Goal: Ask a question

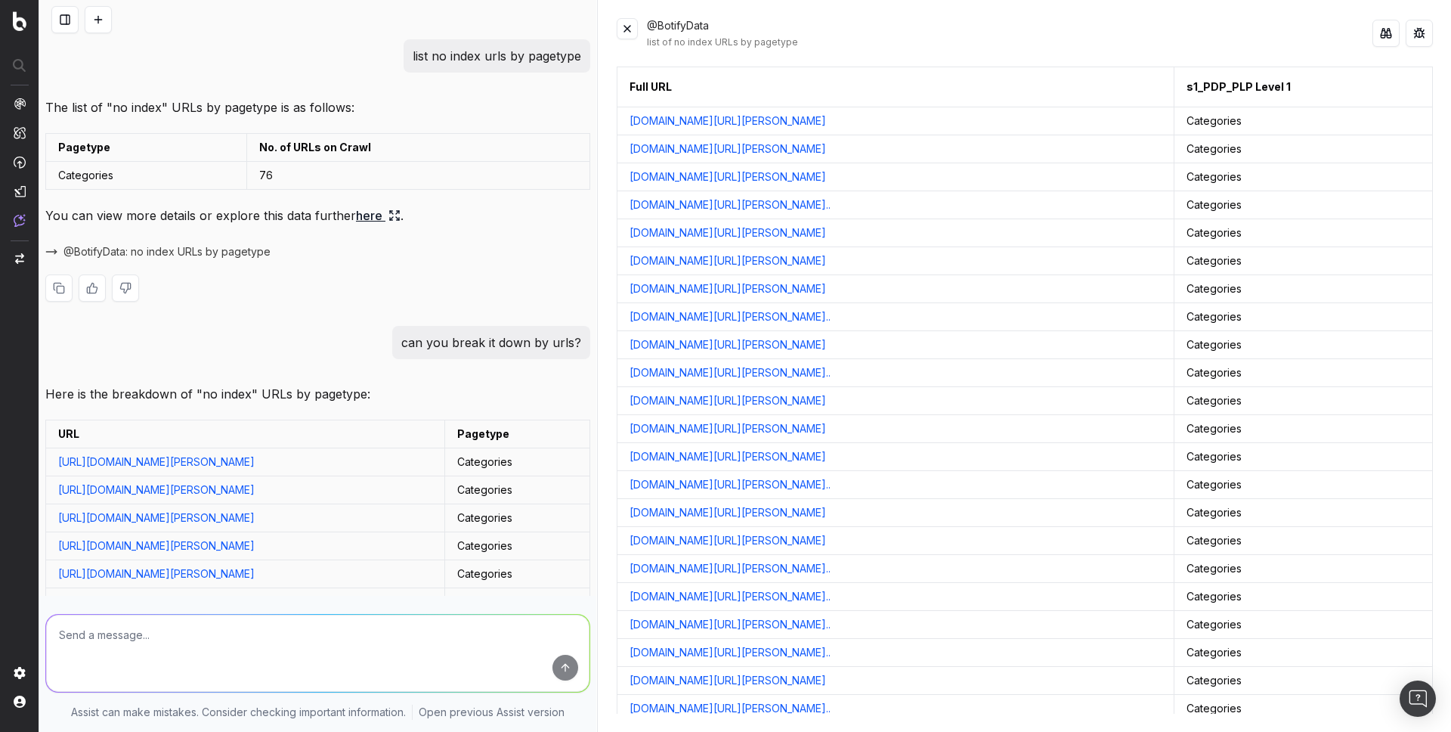
click at [375, 217] on link "here" at bounding box center [378, 215] width 45 height 21
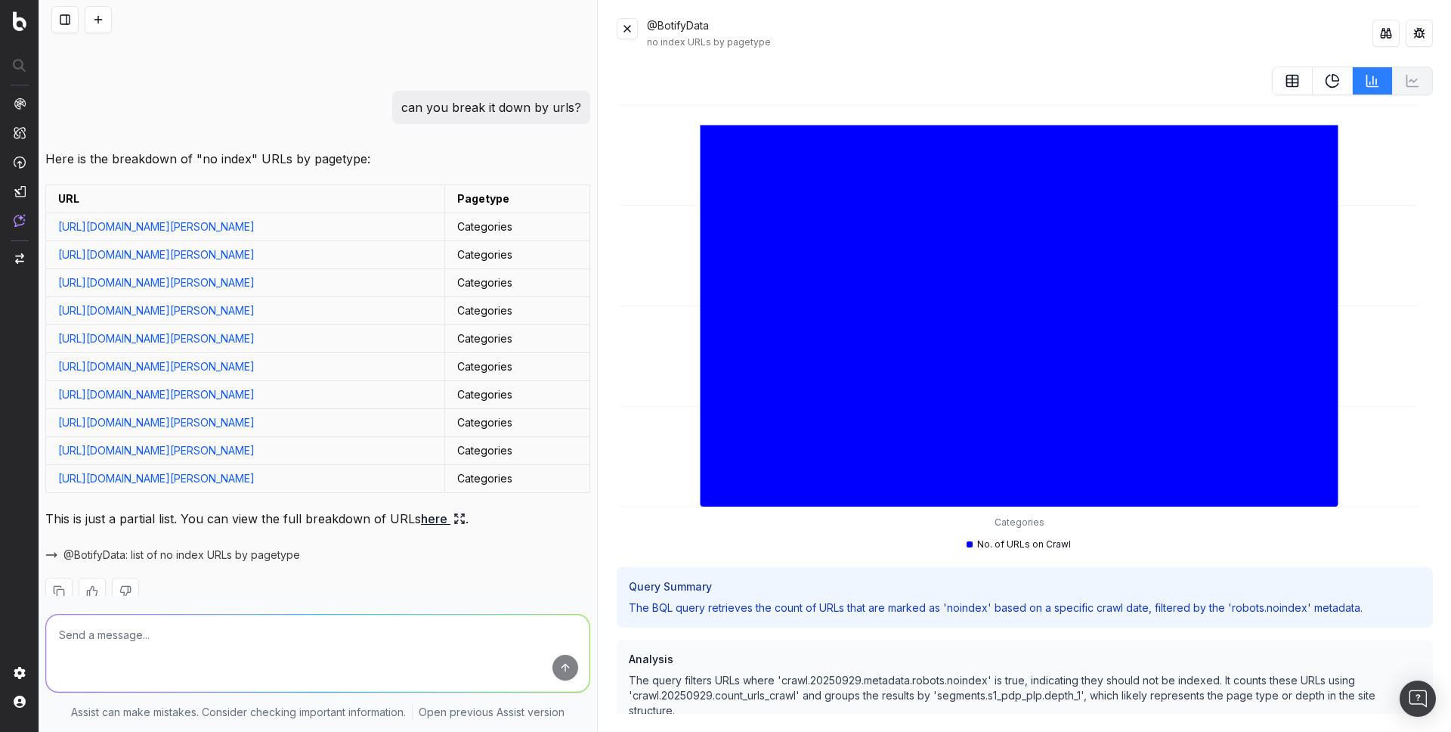
scroll to position [283, 0]
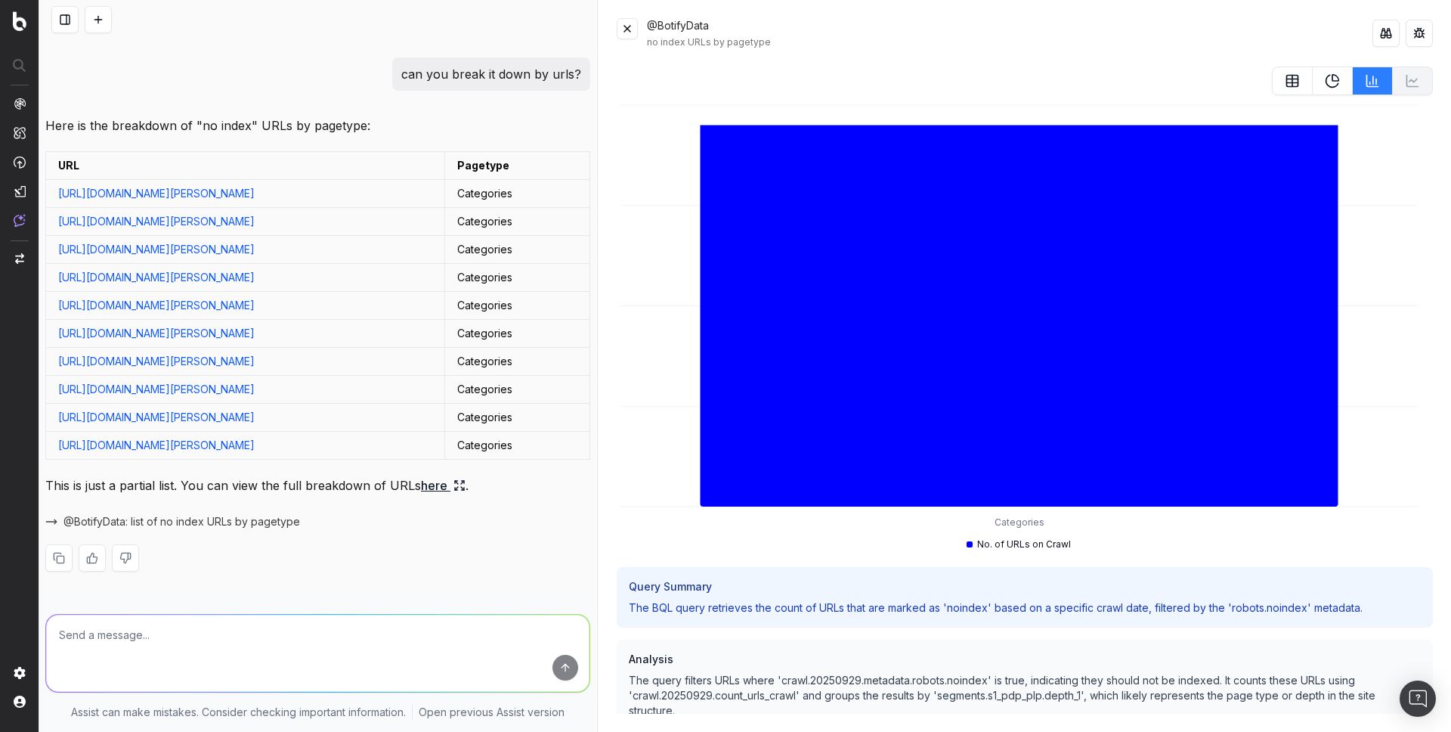
click at [439, 487] on link "here" at bounding box center [443, 485] width 45 height 21
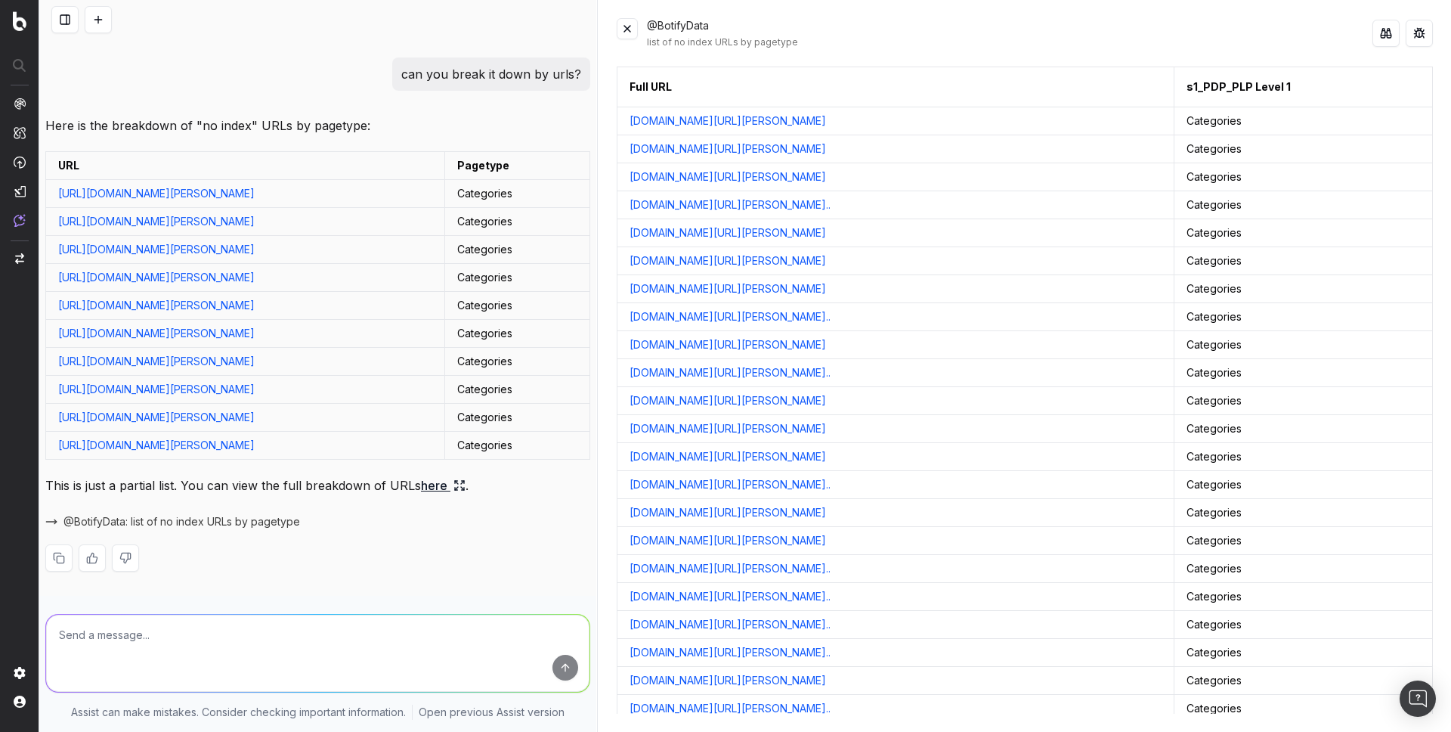
click at [695, 40] on div "list of no index URLs by pagetype" at bounding box center [1010, 42] width 726 height 12
click at [63, 27] on button at bounding box center [64, 19] width 27 height 27
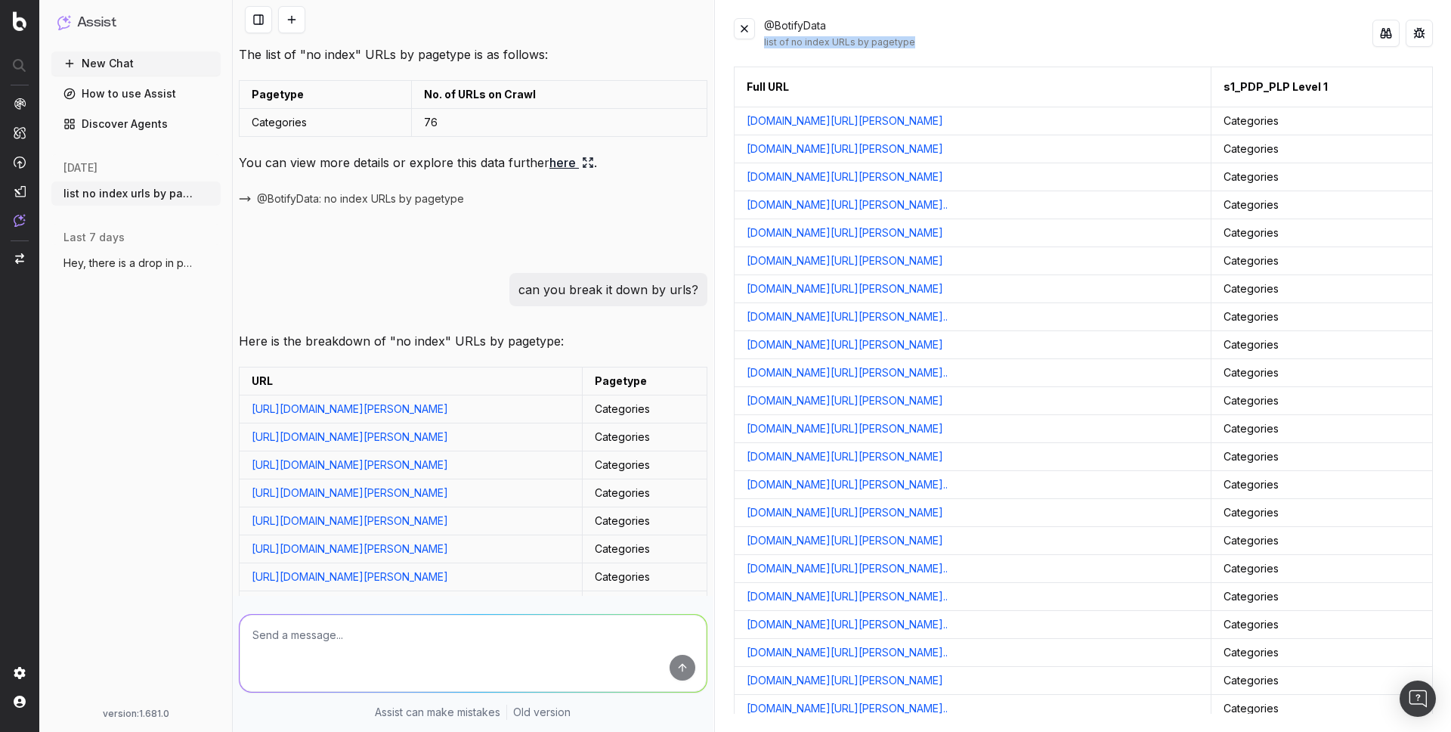
scroll to position [0, 0]
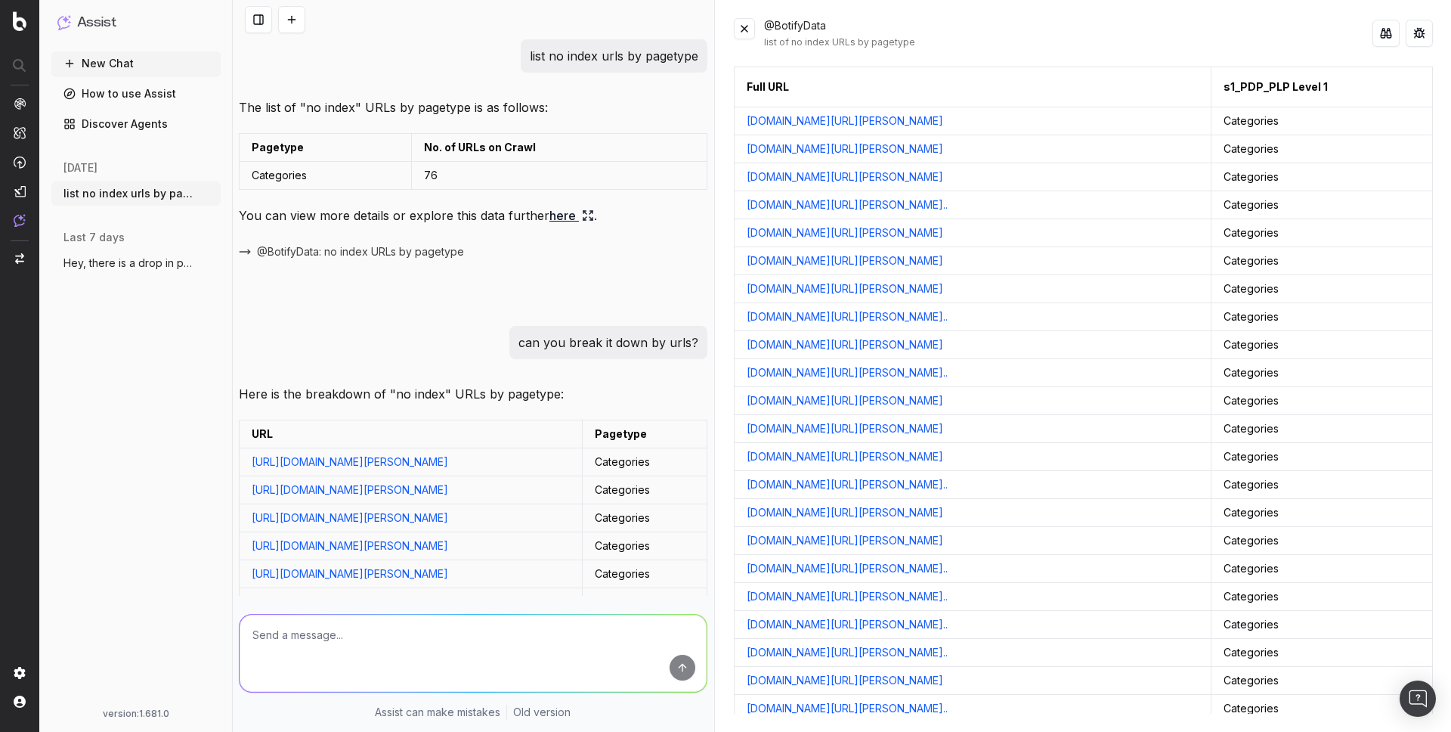
click at [230, 96] on div "Assist New Chat How to use Assist Discover Agents today list no index urls by p…" at bounding box center [135, 366] width 193 height 732
click at [209, 196] on icon "button" at bounding box center [210, 193] width 12 height 12
click at [243, 192] on span "Delete" at bounding box center [243, 193] width 33 height 15
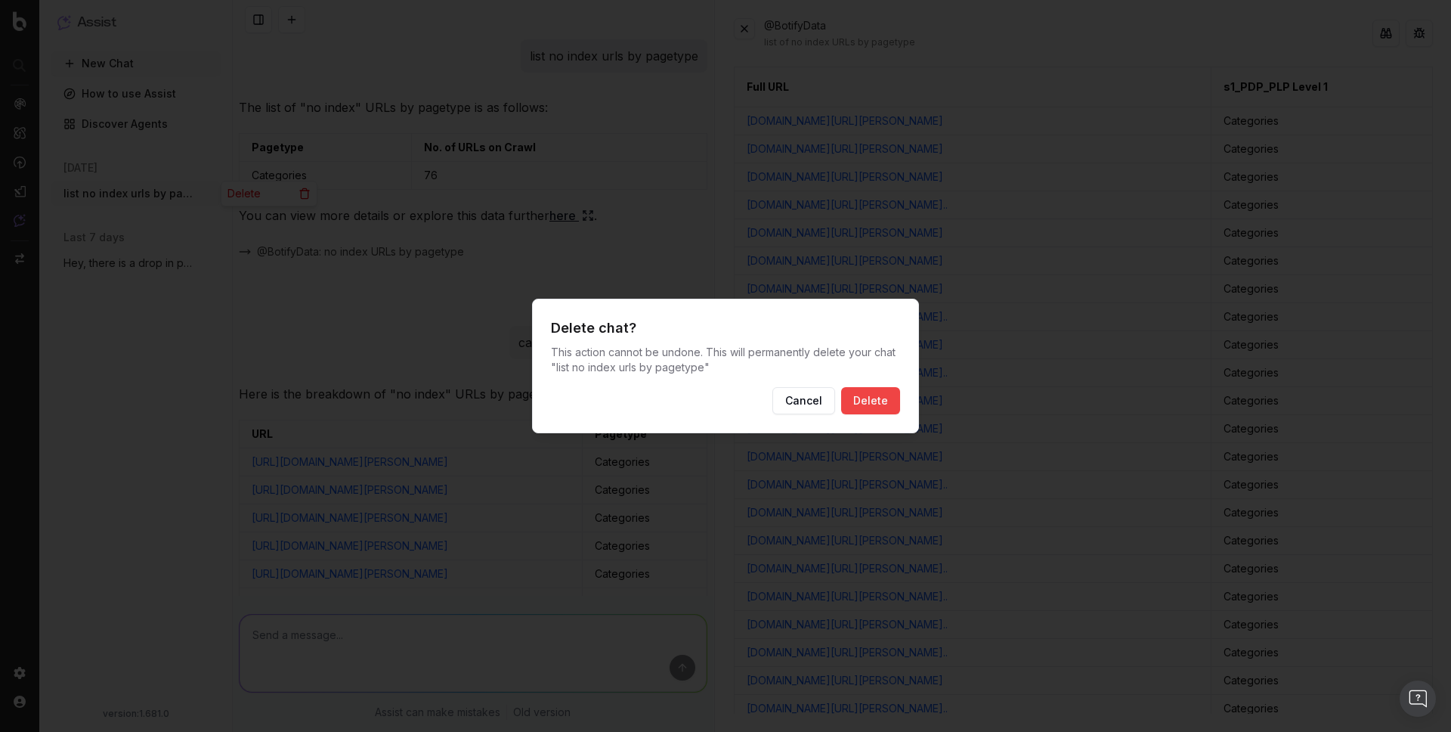
click at [413, 259] on div at bounding box center [725, 366] width 1451 height 732
click at [794, 401] on button "Cancel" at bounding box center [803, 400] width 63 height 27
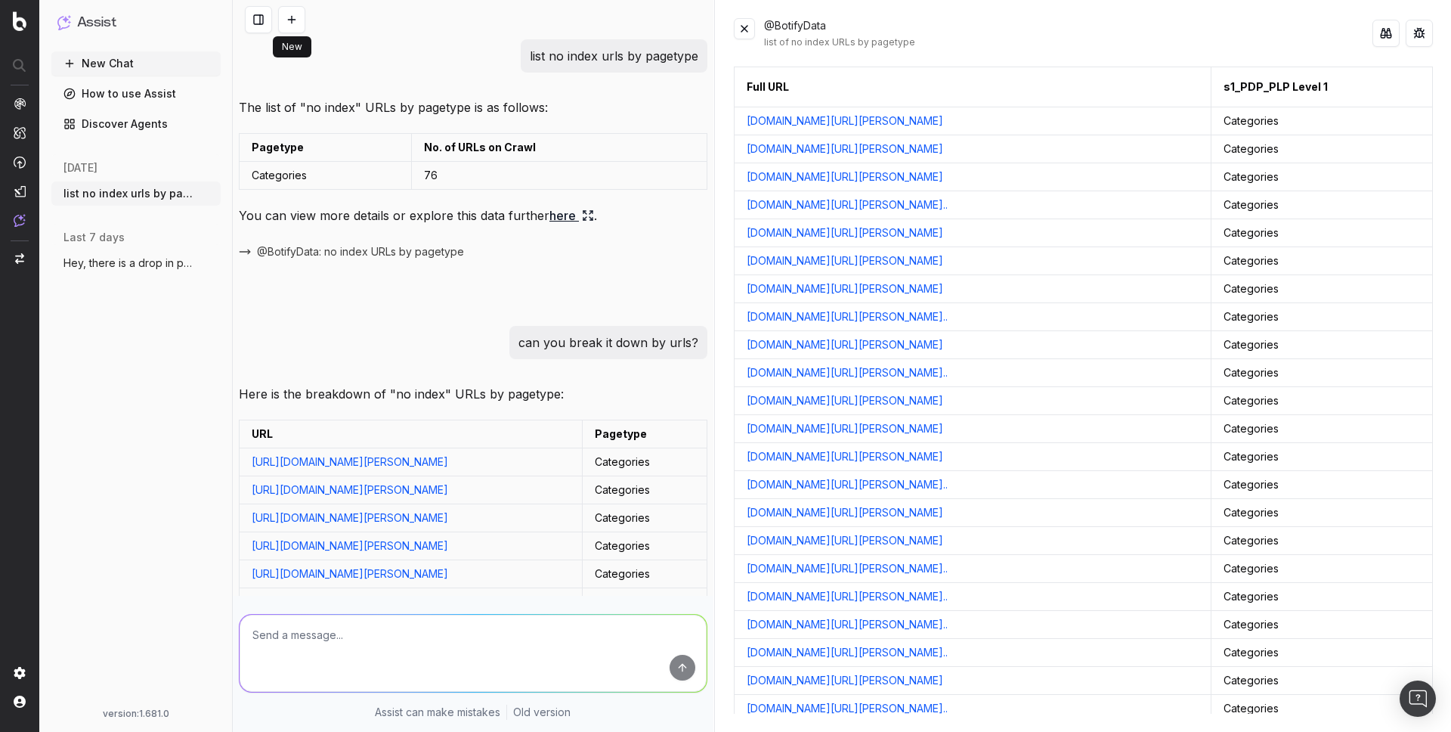
click at [294, 26] on button at bounding box center [291, 19] width 27 height 27
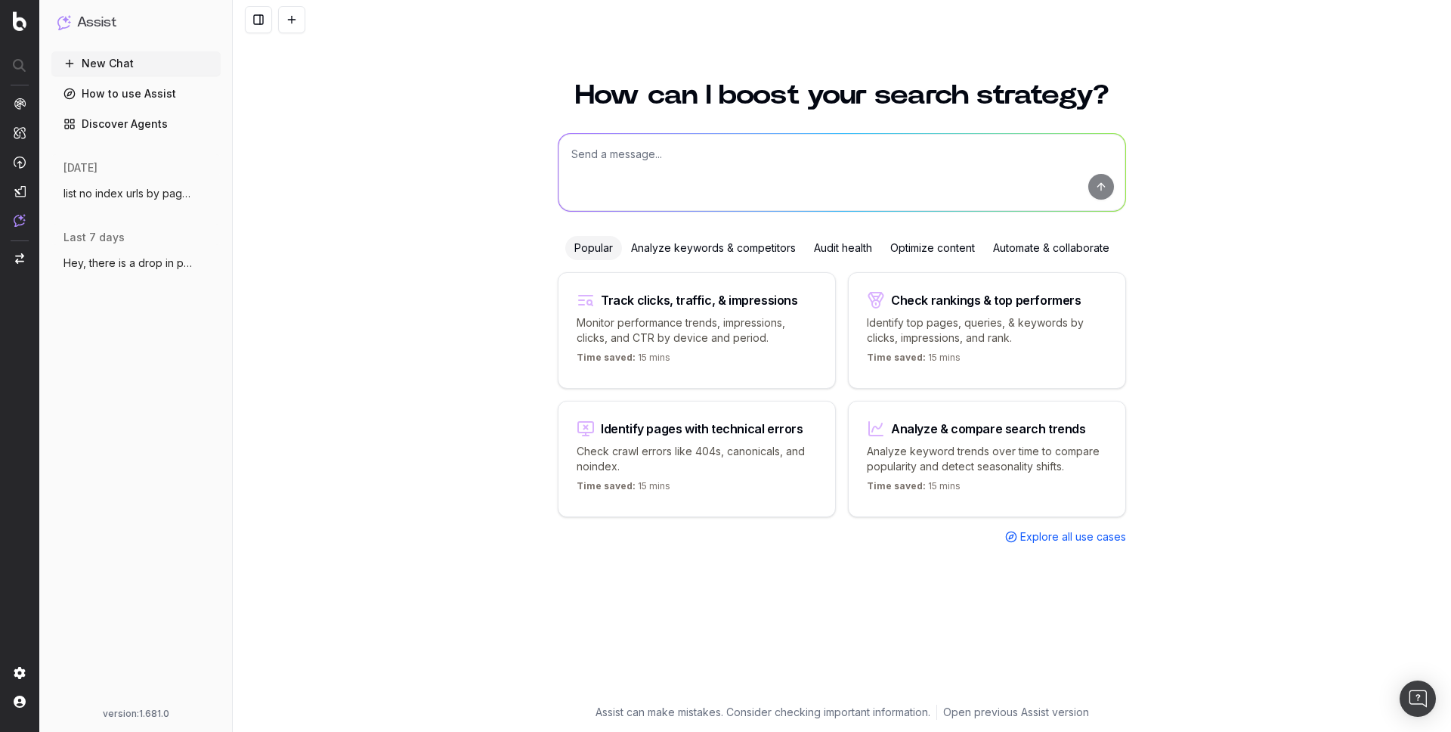
click at [615, 172] on textarea at bounding box center [842, 172] width 567 height 77
click at [694, 317] on p "Monitor performance trends, impressions, clicks, and CTR by device and period." at bounding box center [697, 330] width 240 height 30
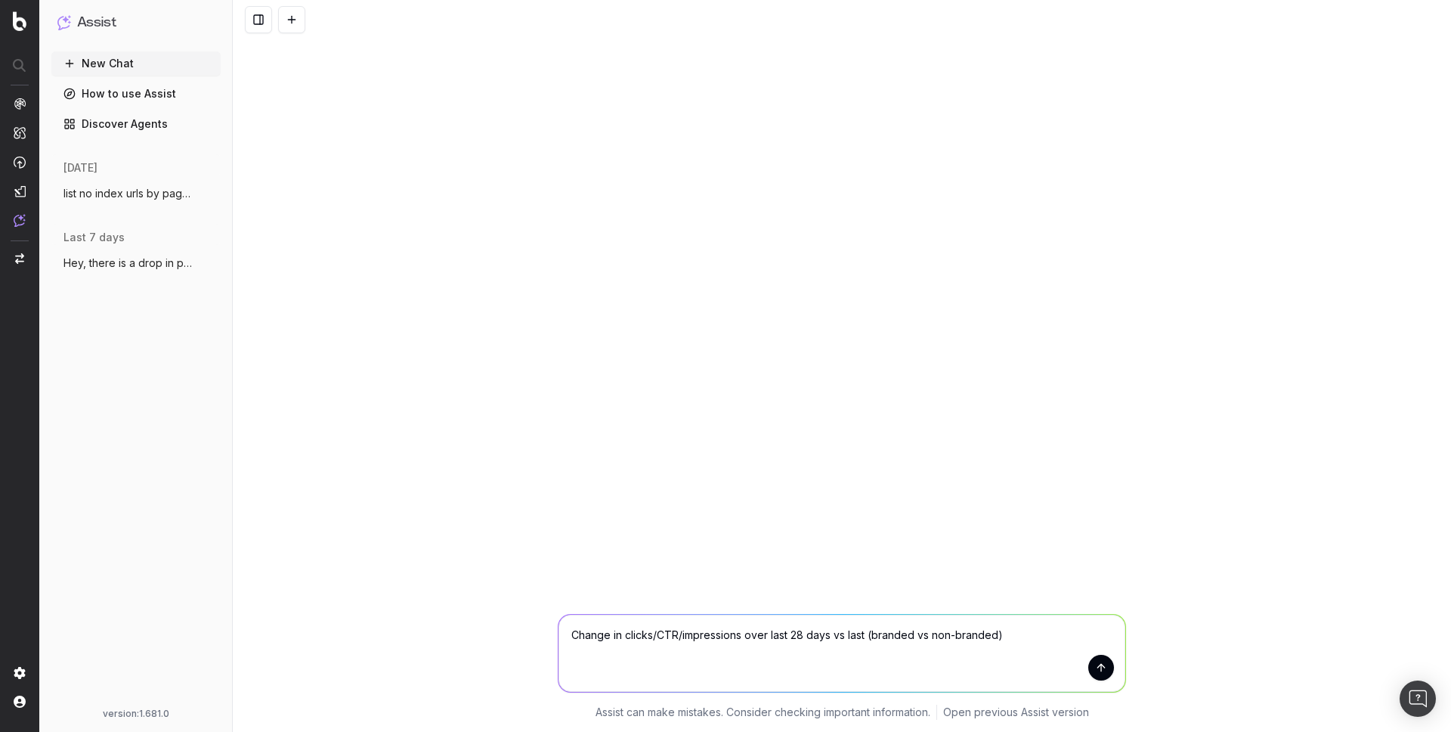
click at [705, 639] on textarea "Change in clicks/CTR/impressions over last 28 days vs last (branded vs non-bran…" at bounding box center [842, 652] width 567 height 77
type textarea "Change in clicks/CTR/impressions over last 28 days vs last (branded vs non-bran…"
click at [461, 465] on div "Assist can make mistakes. Consider checking important information. Open previou…" at bounding box center [842, 366] width 1218 height 732
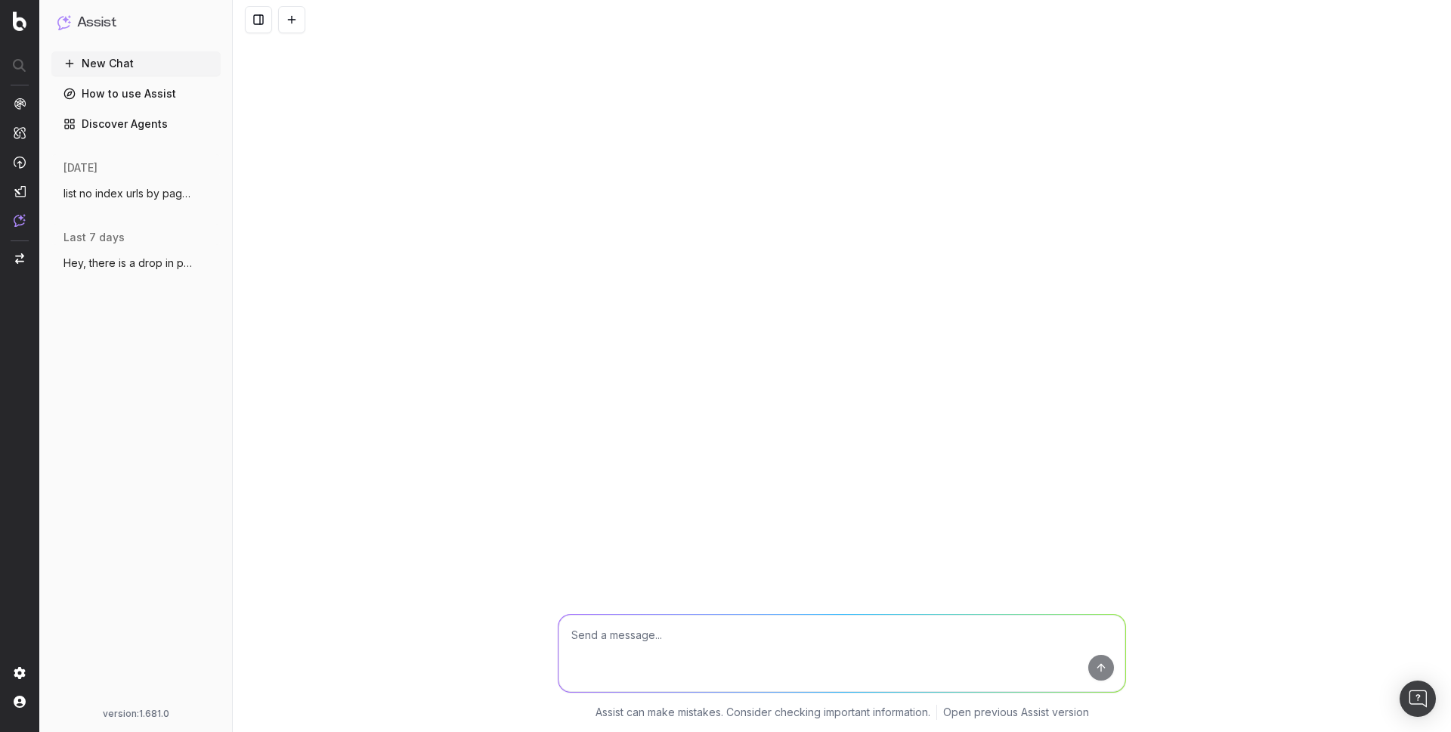
click at [120, 269] on span "Hey, there is a drop in performance on m" at bounding box center [129, 262] width 133 height 15
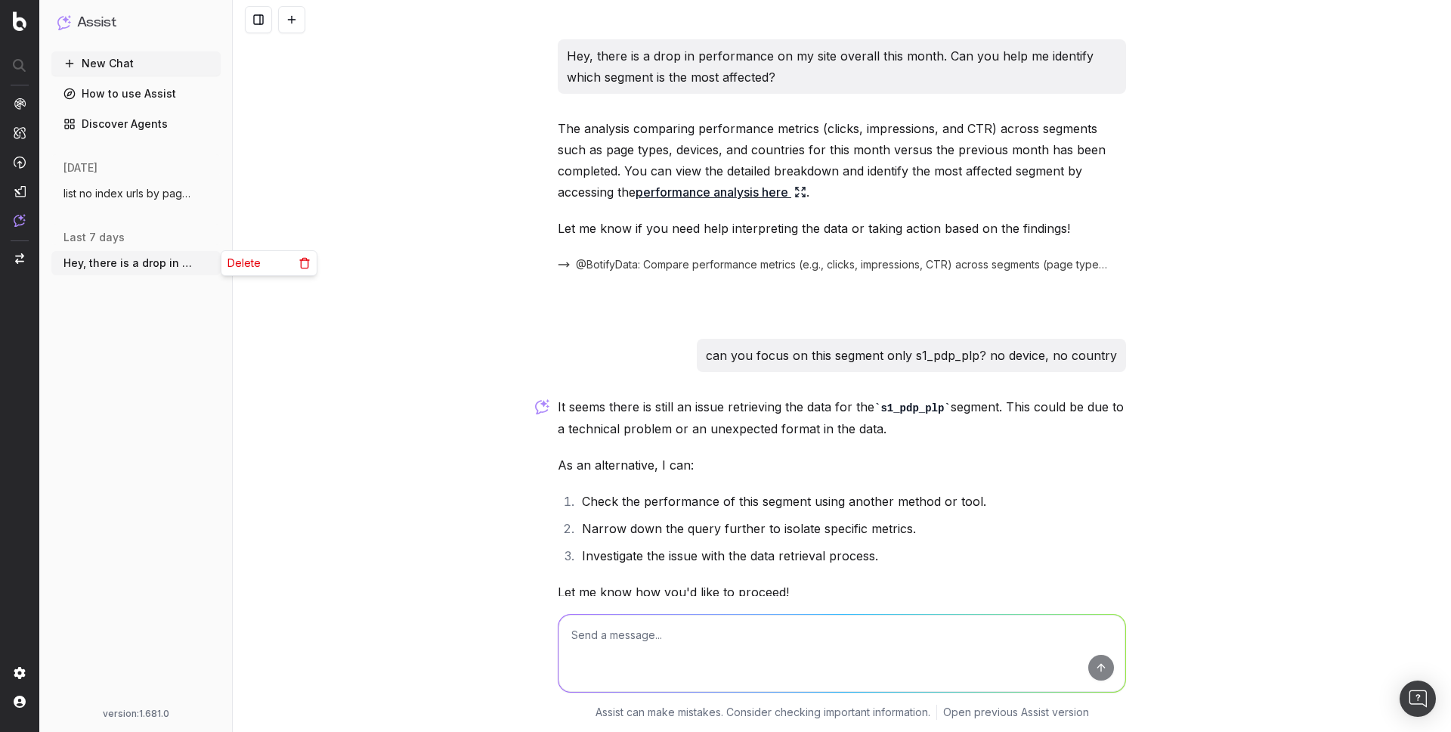
click at [210, 263] on circle "button" at bounding box center [209, 262] width 1 height 1
click at [263, 267] on div "Delete" at bounding box center [268, 263] width 95 height 24
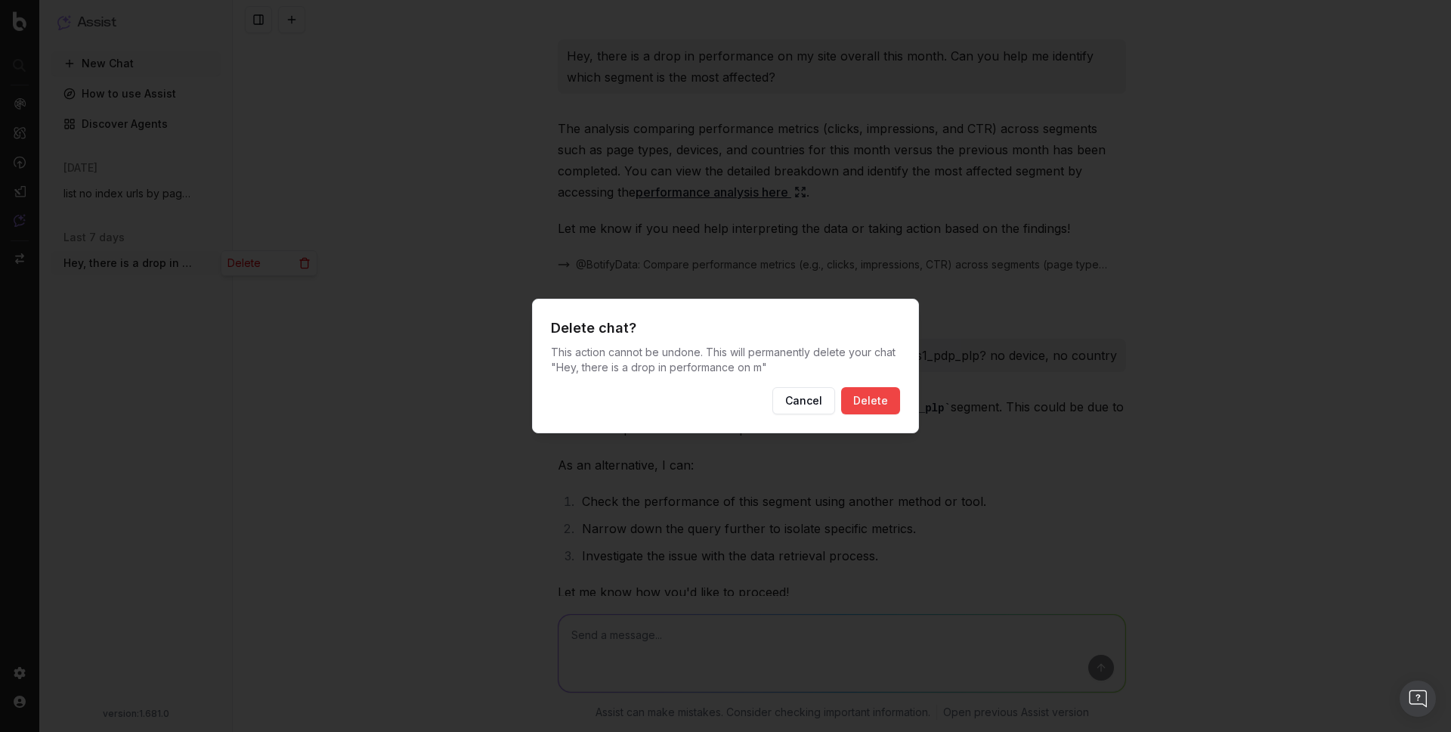
click at [810, 400] on button "Cancel" at bounding box center [803, 400] width 63 height 27
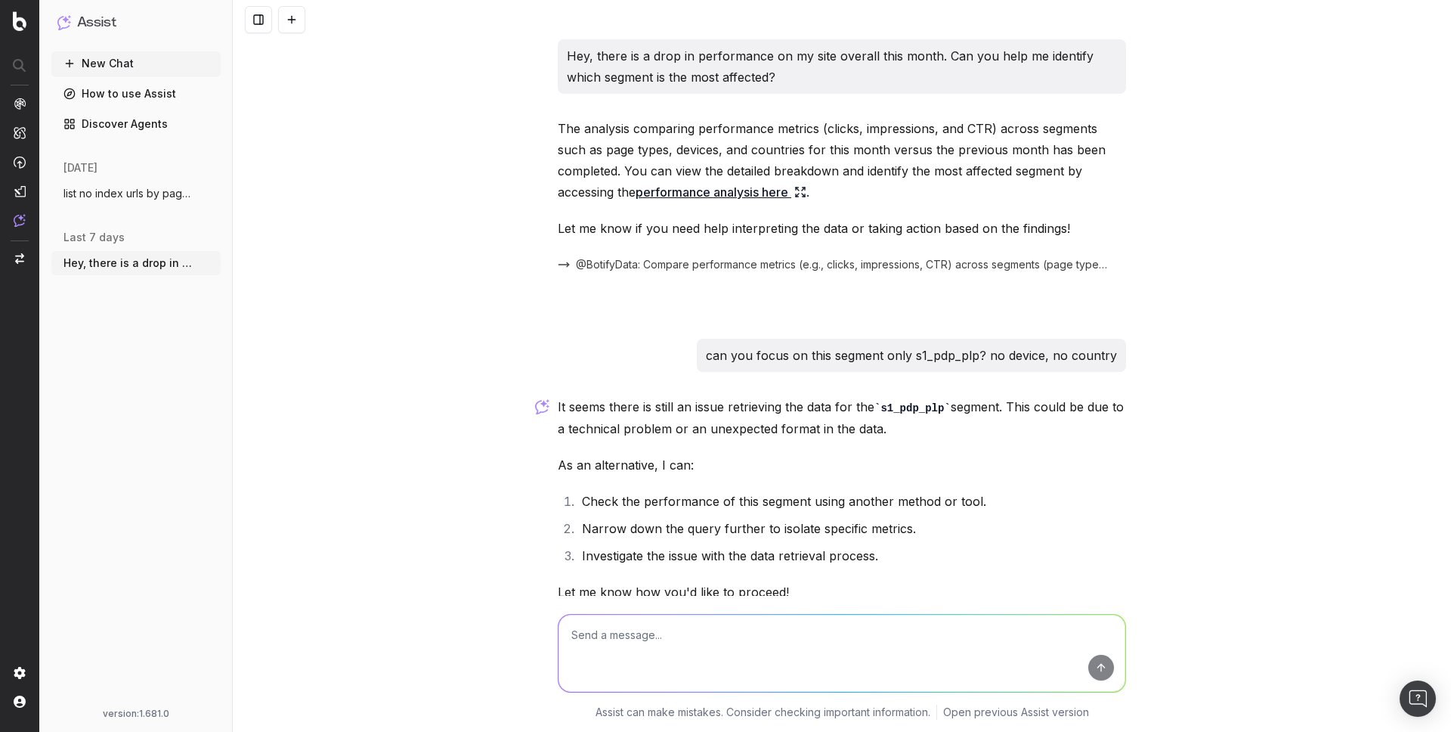
click at [438, 291] on div "Hey, there is a drop in performance on my site overall this month. Can you help…" at bounding box center [842, 366] width 1218 height 732
click at [741, 197] on link "performance analysis here" at bounding box center [721, 191] width 171 height 21
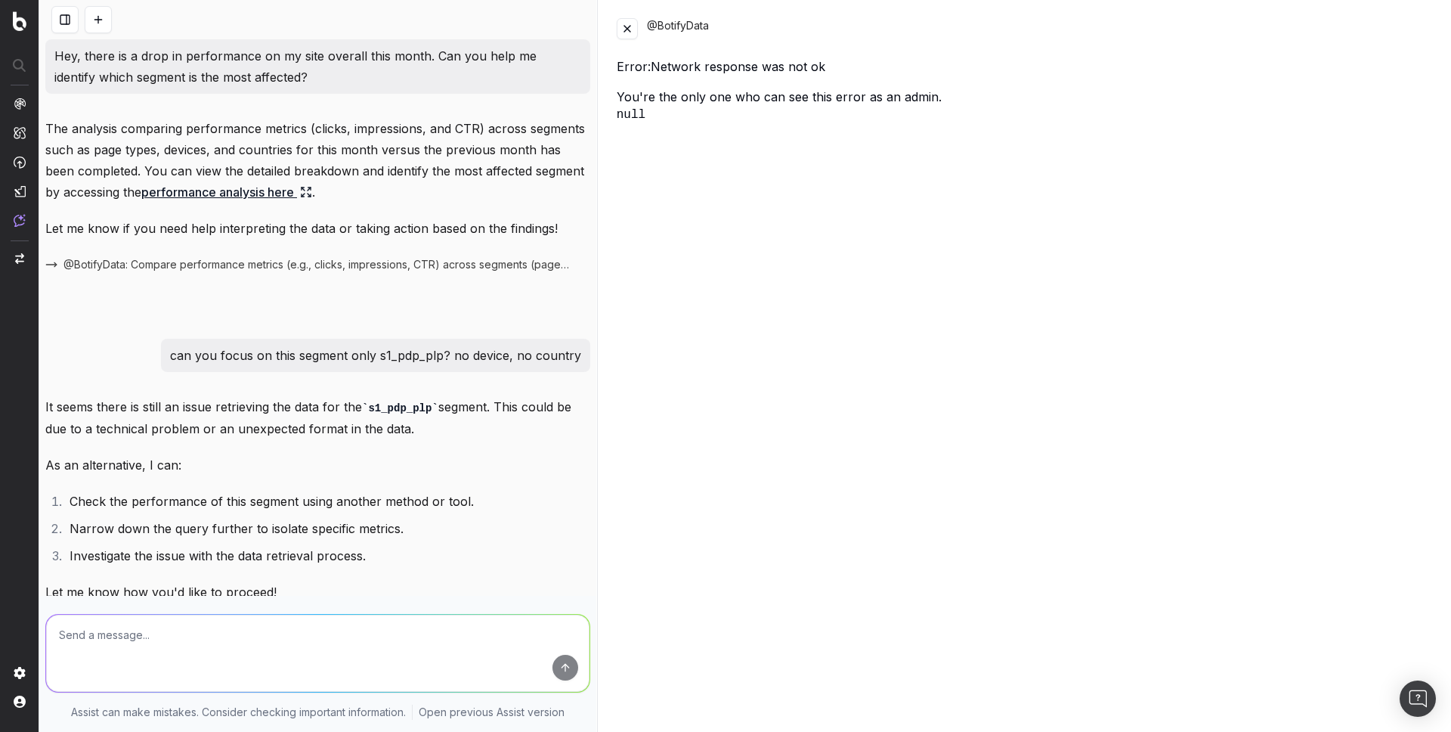
click at [624, 33] on button at bounding box center [627, 28] width 21 height 21
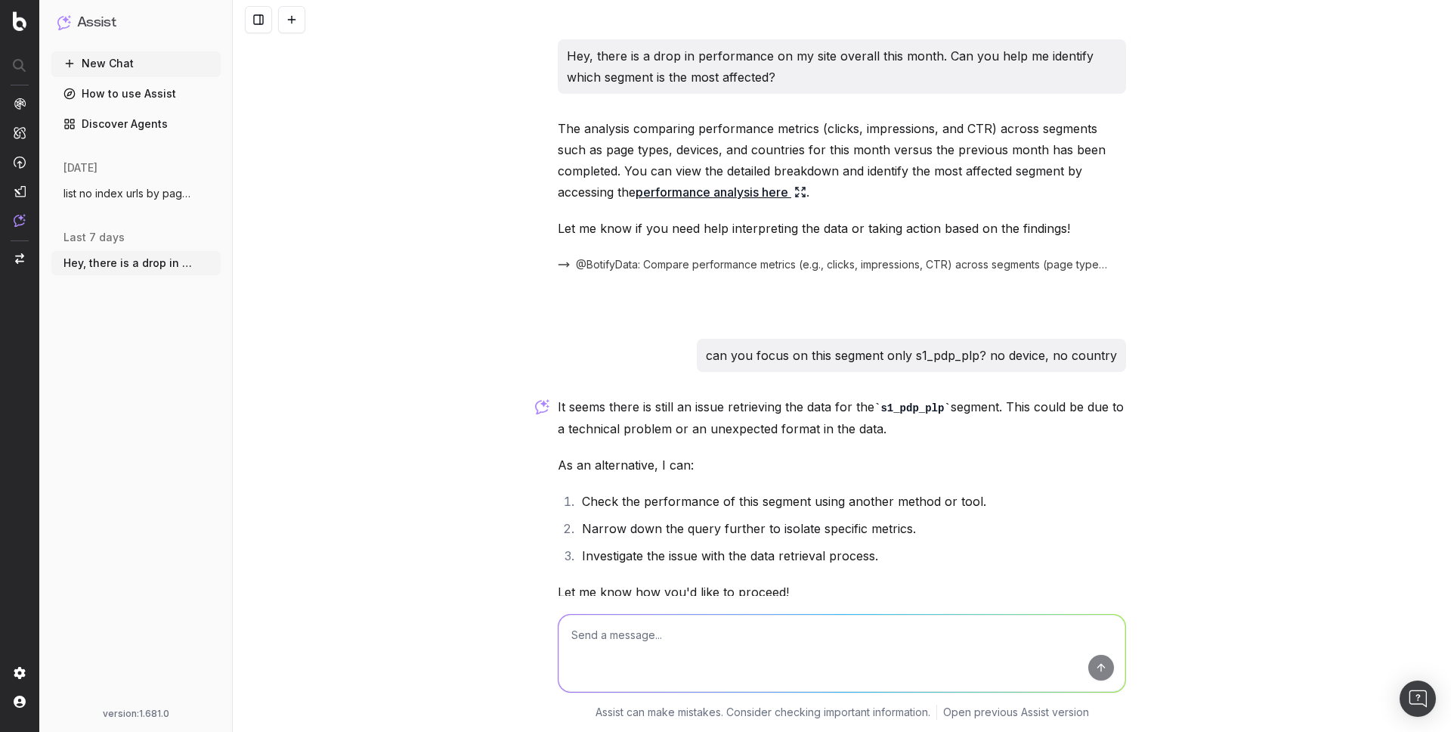
click at [138, 200] on span "list no index urls by pagetype" at bounding box center [129, 193] width 133 height 15
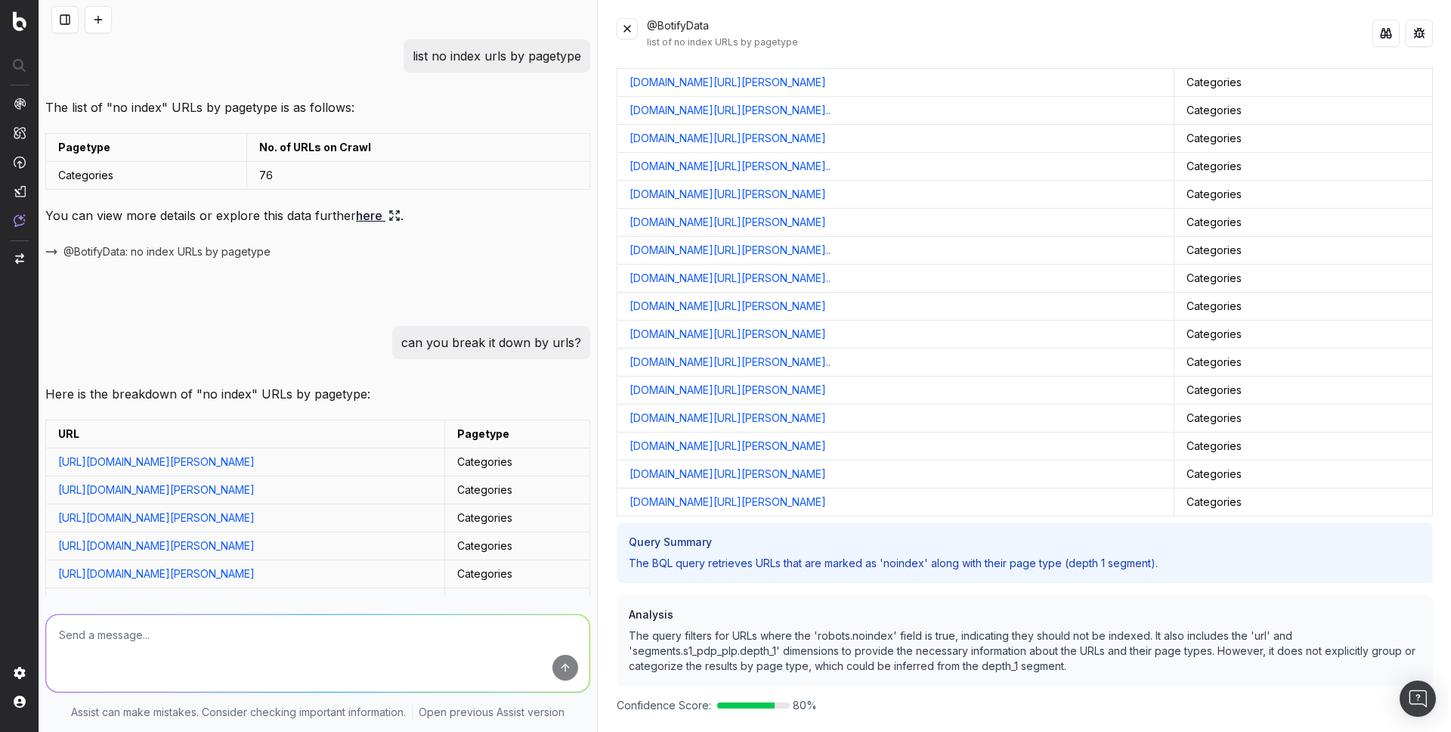
scroll to position [1807, 0]
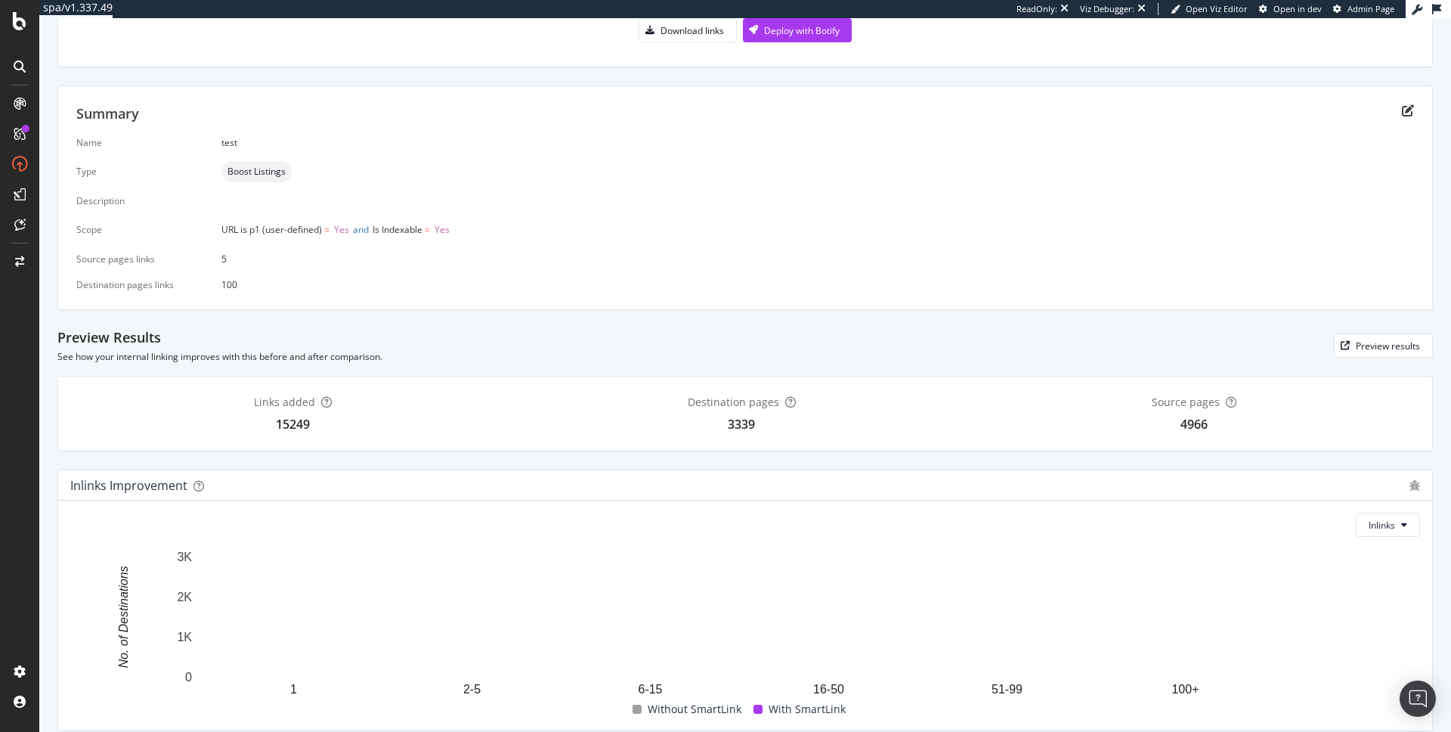
scroll to position [277, 0]
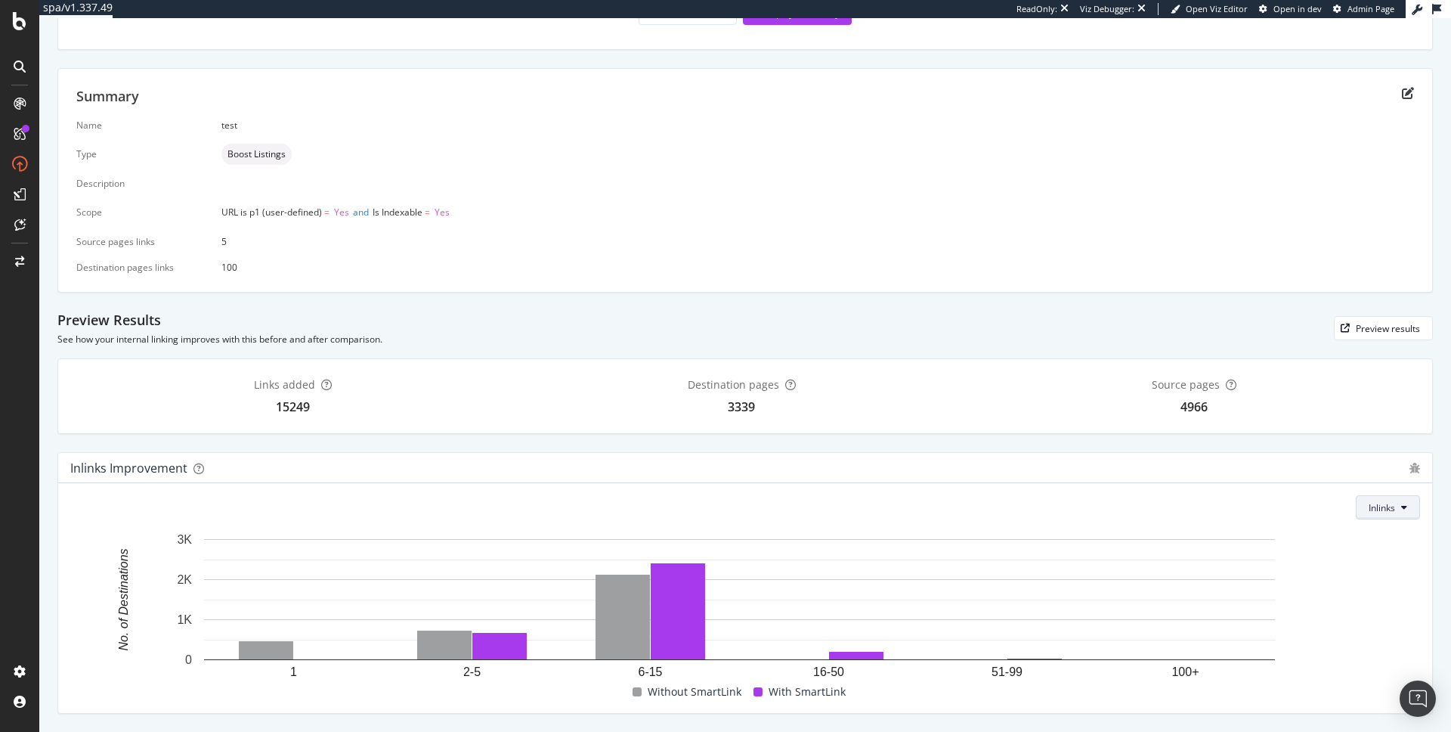
click at [1369, 503] on span "Inlinks" at bounding box center [1382, 507] width 26 height 13
click at [1366, 567] on span "Depth" at bounding box center [1377, 566] width 40 height 14
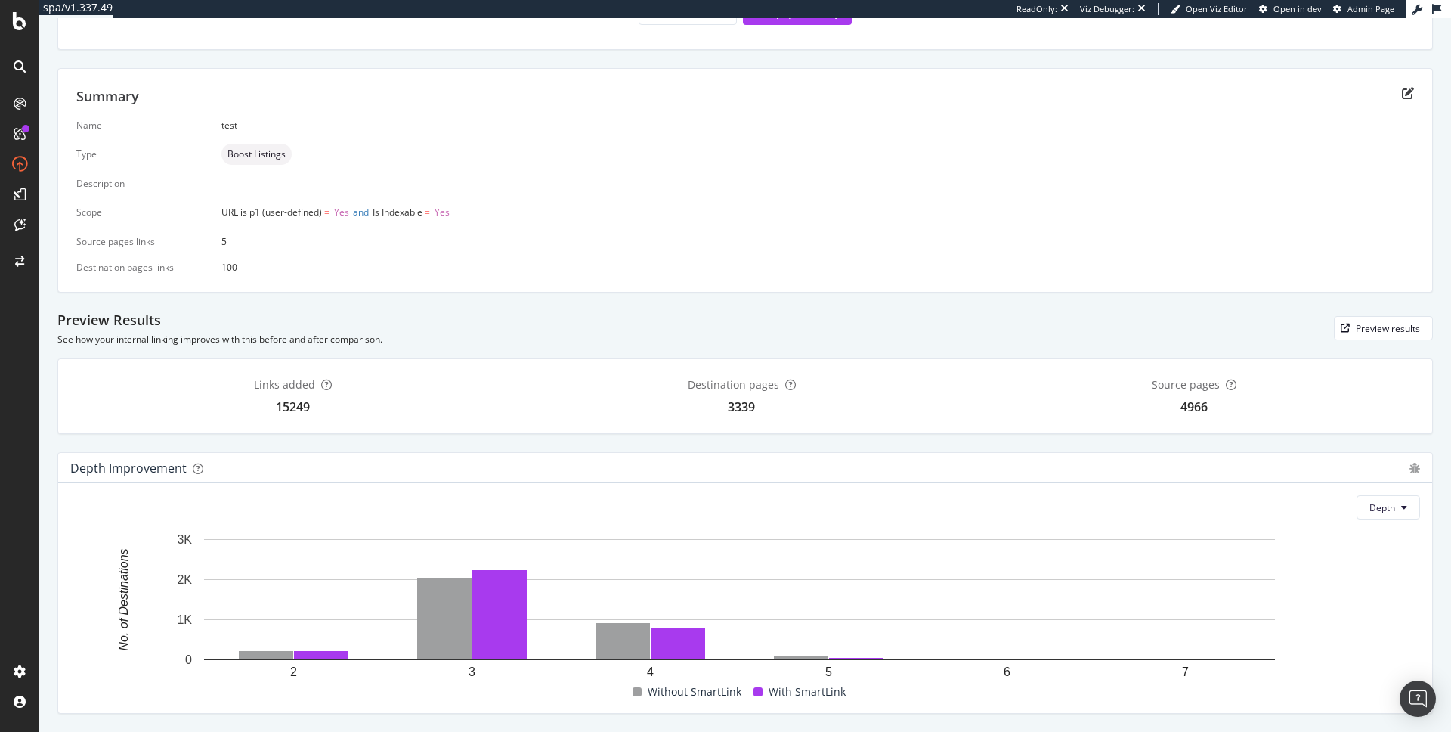
click at [1075, 440] on div "Links added 15249 Destination pages 3339 Source pages 4966 Depth Improvement De…" at bounding box center [745, 536] width 1376 height 356
click at [16, 218] on icon at bounding box center [19, 224] width 11 height 12
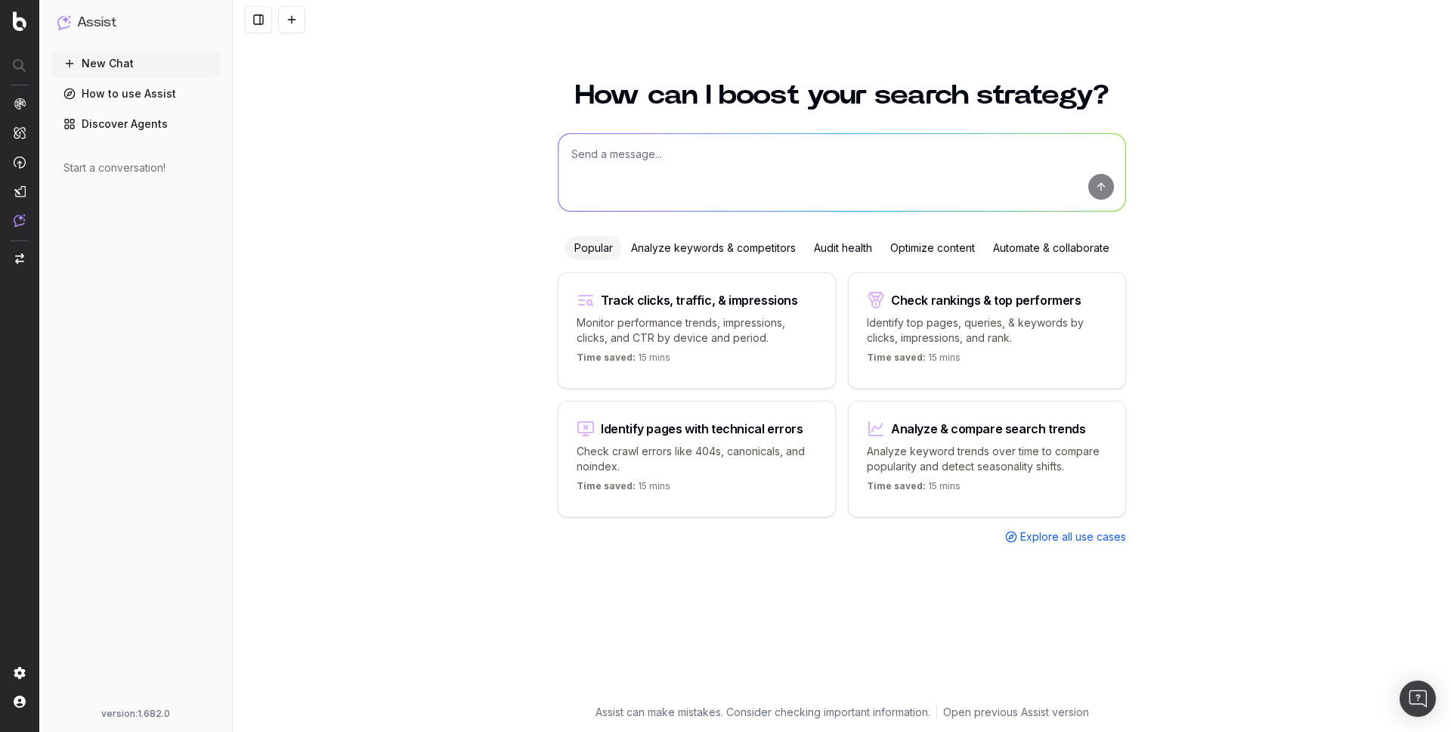
click at [593, 173] on textarea at bounding box center [842, 172] width 567 height 77
type textarea "@GoogleTrends seasonality of travel to [GEOGRAPHIC_DATA]"
